Goal: Browse casually

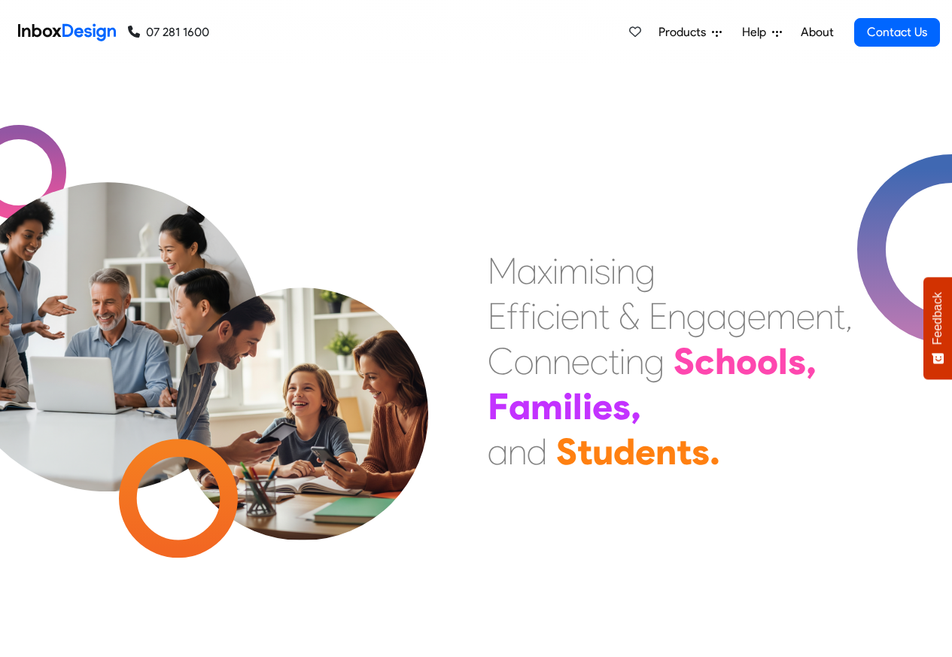
checkbox input "true"
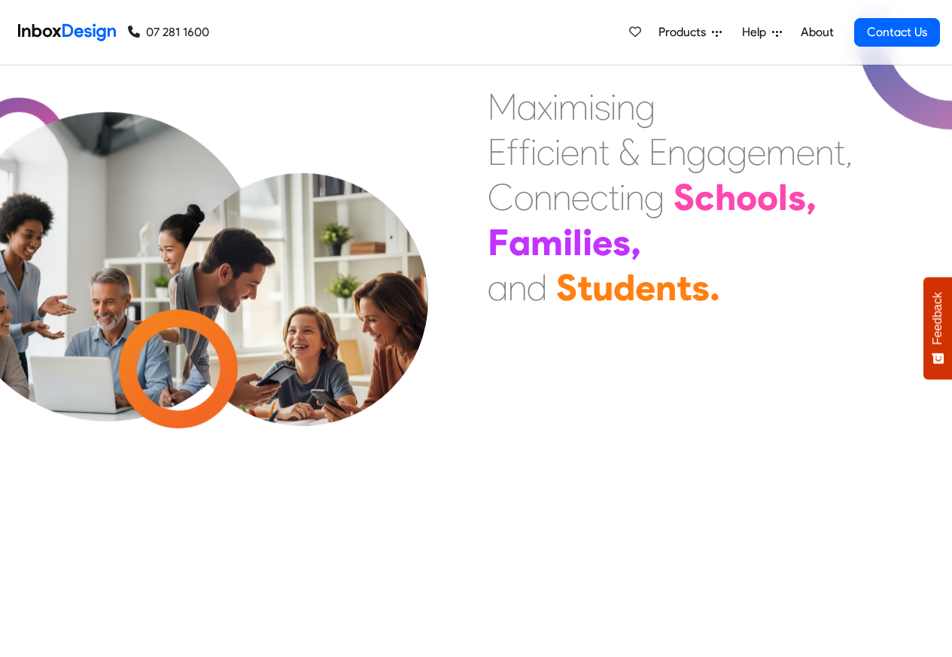
checkbox input "true"
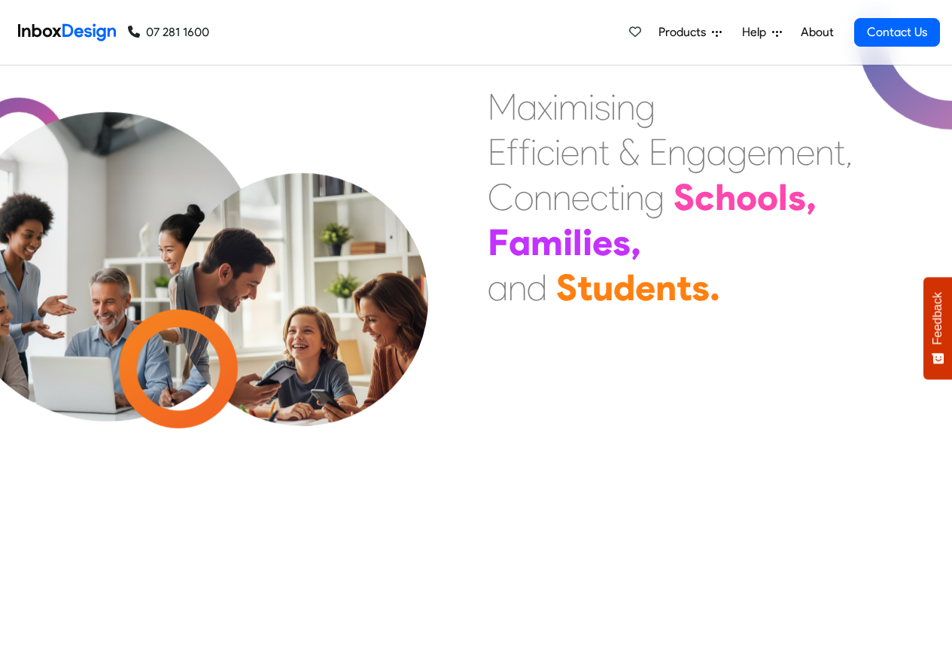
scroll to position [8984, 0]
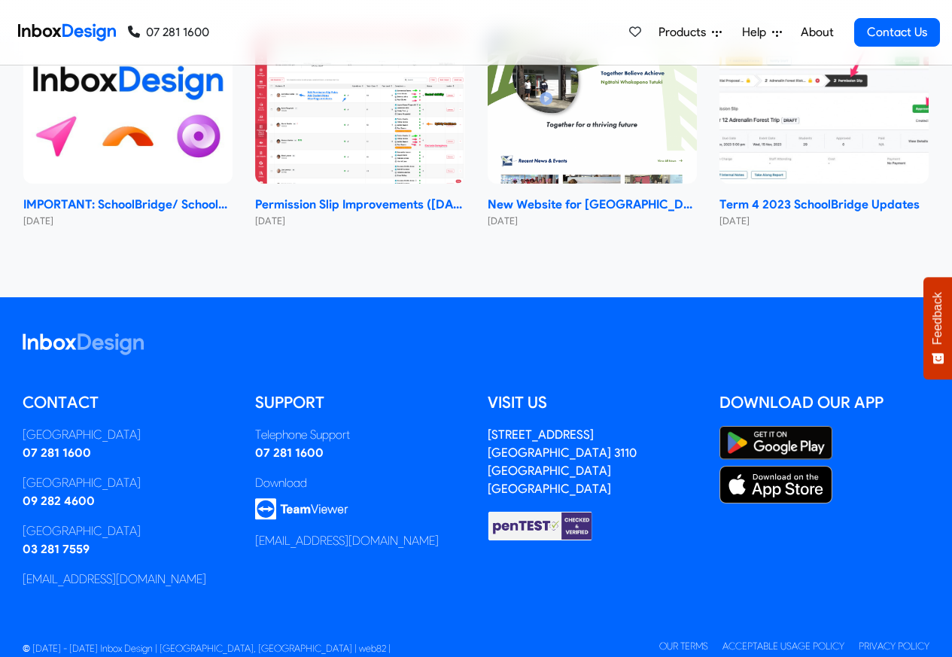
checkbox input "true"
